Goal: Use online tool/utility: Utilize a website feature to perform a specific function

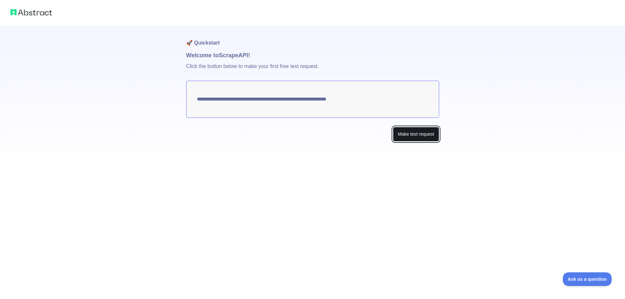
click at [405, 129] on button "Make test request" at bounding box center [416, 134] width 46 height 15
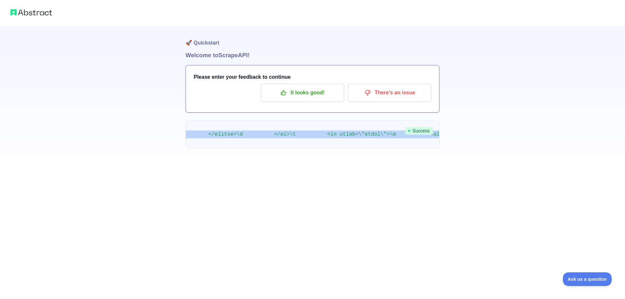
drag, startPoint x: 197, startPoint y: 134, endPoint x: 576, endPoint y: 139, distance: 379.4
click at [576, 139] on div "🚀 Quickstart Welcome to Scrape API! Please enter your feedback to continue It l…" at bounding box center [312, 87] width 625 height 174
click at [42, 10] on img at bounding box center [31, 12] width 42 height 9
click at [270, 145] on pre at bounding box center [312, 134] width 254 height 28
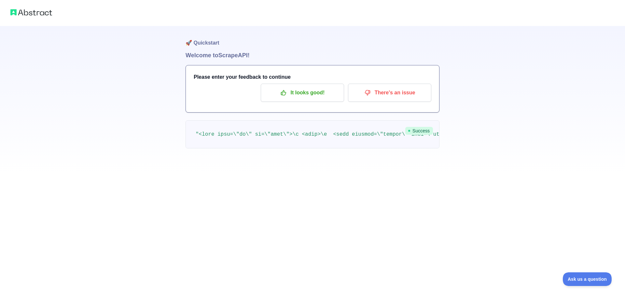
click at [337, 38] on h1 "🚀 Quickstart" at bounding box center [312, 38] width 254 height 25
click at [299, 93] on p "It looks good!" at bounding box center [302, 92] width 74 height 11
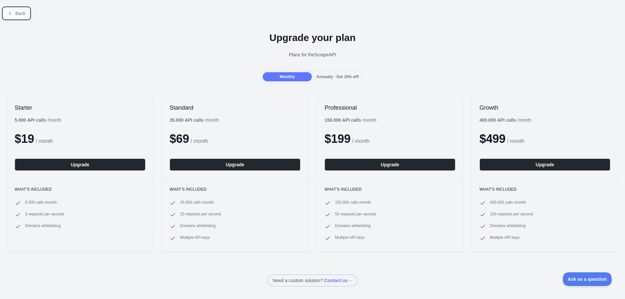
click at [18, 11] on span "Back" at bounding box center [20, 13] width 10 height 5
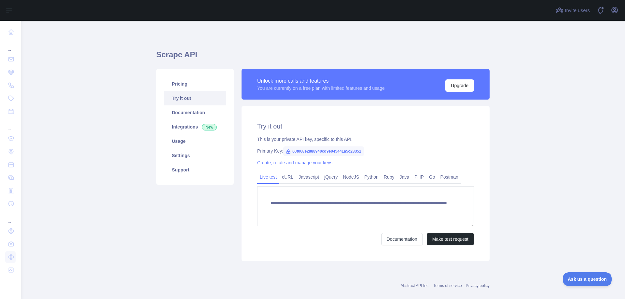
click at [106, 147] on main "**********" at bounding box center [323, 160] width 604 height 278
drag, startPoint x: 358, startPoint y: 150, endPoint x: 286, endPoint y: 152, distance: 72.3
click at [286, 152] on span "60f068e2888940cd9e045441a5c23351" at bounding box center [323, 151] width 81 height 10
copy span "60f068e2888940cd9e045441a5c23351"
click at [305, 179] on link "Javascript" at bounding box center [309, 177] width 26 height 10
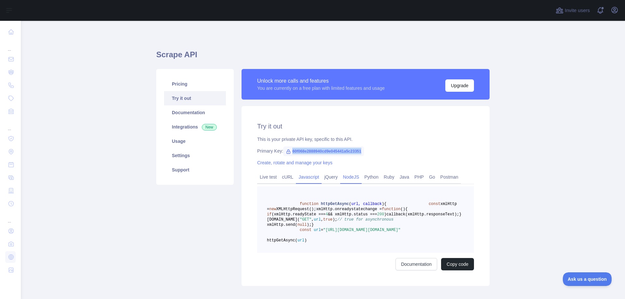
click at [348, 178] on link "NodeJS" at bounding box center [350, 177] width 21 height 10
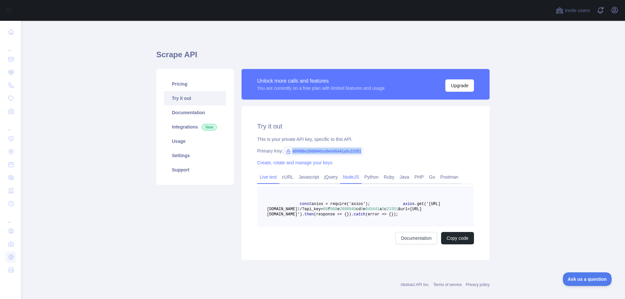
click at [272, 174] on link "Live test" at bounding box center [268, 177] width 22 height 10
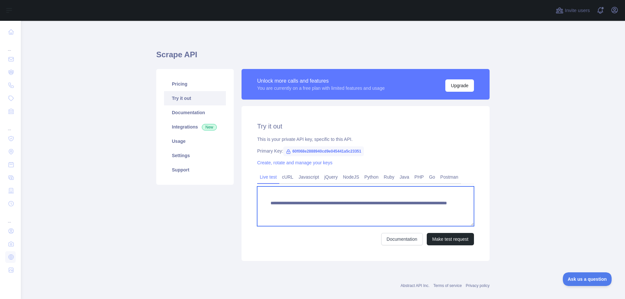
drag, startPoint x: 457, startPoint y: 209, endPoint x: 267, endPoint y: 203, distance: 190.4
click at [267, 203] on textarea "**********" at bounding box center [365, 206] width 217 height 40
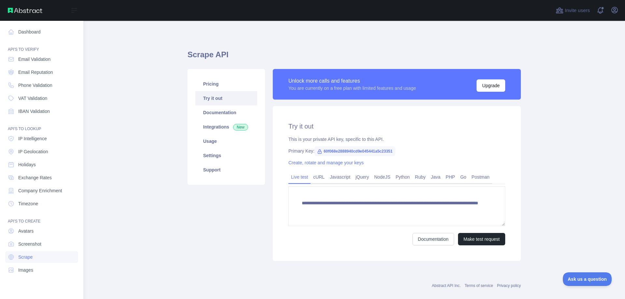
click at [215, 221] on div "Pricing Try it out Documentation Integrations New Usage Settings Support" at bounding box center [226, 165] width 85 height 192
